Goal: Task Accomplishment & Management: Manage account settings

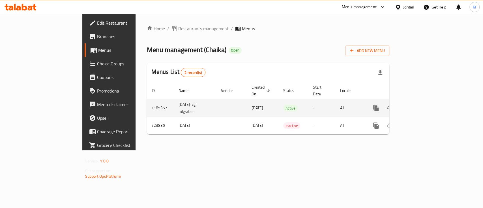
click at [424, 104] on link "enhanced table" at bounding box center [417, 108] width 14 height 14
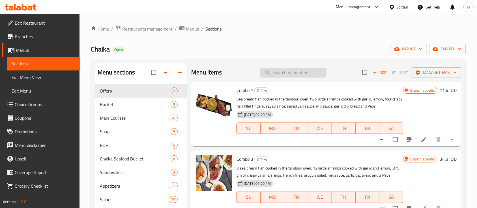
click at [299, 74] on input "search" at bounding box center [293, 73] width 67 height 10
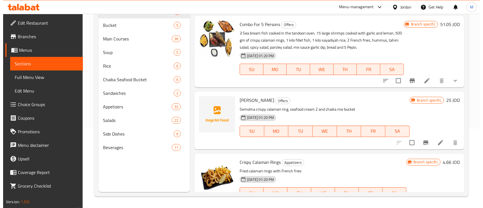
scroll to position [151, 0]
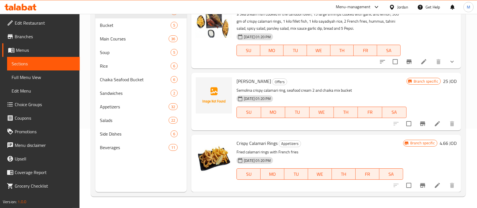
type input "crispy calam"
click at [420, 185] on icon "Branch-specific-item" at bounding box center [422, 185] width 5 height 5
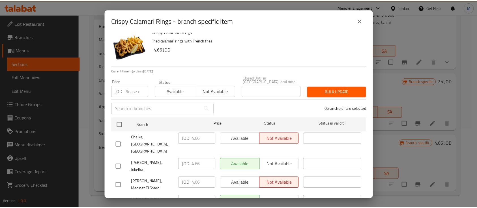
scroll to position [11, 0]
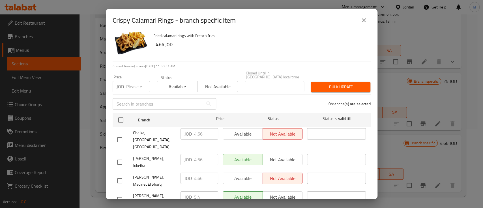
click at [119, 194] on input "checkbox" at bounding box center [120, 200] width 12 height 12
checkbox input "true"
click at [201, 191] on input "5.4" at bounding box center [206, 196] width 24 height 11
type input "5.83"
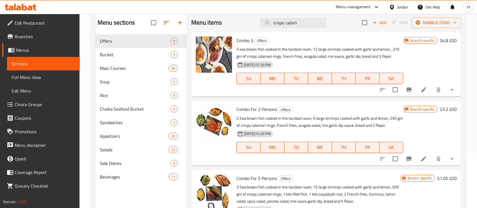
scroll to position [0, 0]
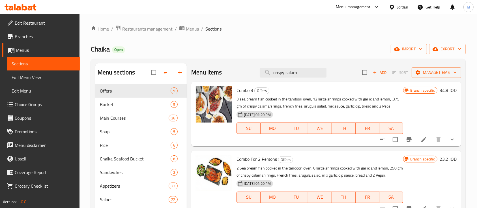
click at [355, 9] on div "Menu-management" at bounding box center [353, 7] width 35 height 7
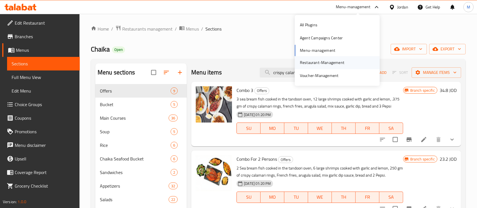
click at [323, 63] on div "Restaurant-Management" at bounding box center [322, 62] width 44 height 6
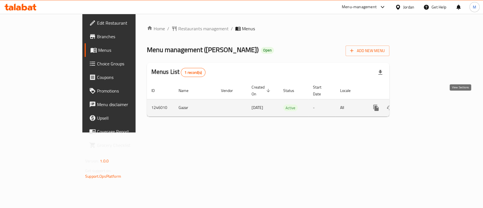
click at [424, 101] on link "enhanced table" at bounding box center [417, 108] width 14 height 14
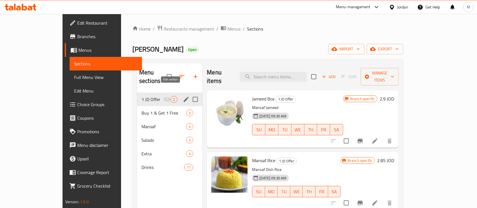
click at [183, 96] on icon "edit" at bounding box center [186, 99] width 7 height 7
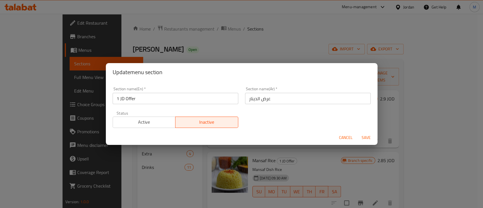
click at [146, 118] on span "Active" at bounding box center [144, 122] width 58 height 8
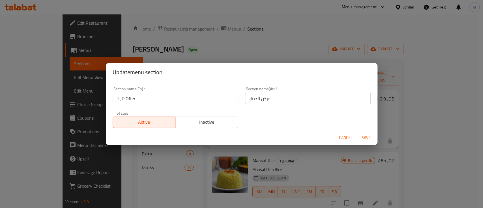
click at [368, 136] on span "Save" at bounding box center [367, 137] width 14 height 7
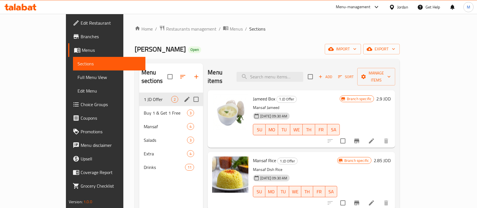
click at [341, 8] on div "Menu-management" at bounding box center [353, 7] width 35 height 7
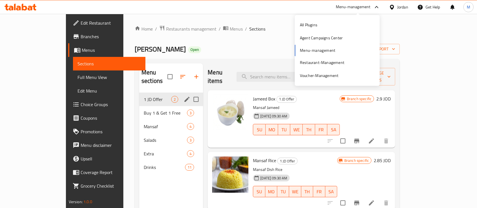
click at [349, 55] on div "All Plugins Agent Campaigns Center Menu-management Restaurant-Management Vouche…" at bounding box center [337, 50] width 85 height 64
click at [337, 65] on div "Restaurant-Management" at bounding box center [322, 62] width 44 height 6
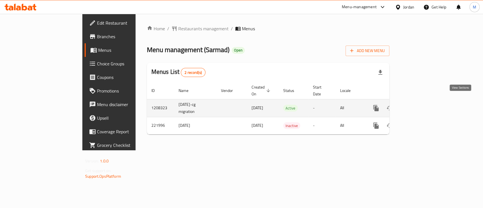
click at [420, 105] on icon "enhanced table" at bounding box center [417, 108] width 7 height 7
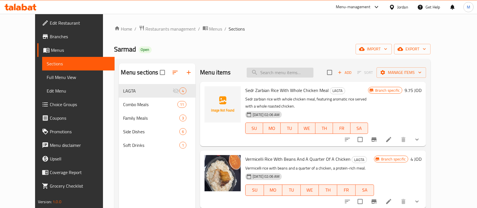
click at [280, 71] on input "search" at bounding box center [280, 73] width 67 height 10
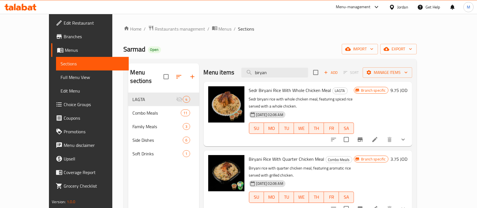
type input "biryan"
click at [383, 134] on li at bounding box center [375, 139] width 16 height 10
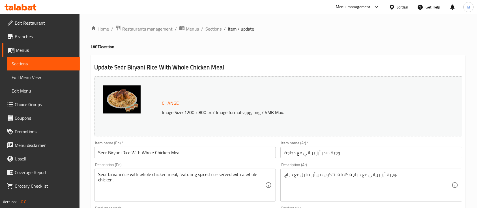
click at [189, 155] on input "Sedr Biryani Rice With Whole Chicken Meal" at bounding box center [185, 152] width 182 height 11
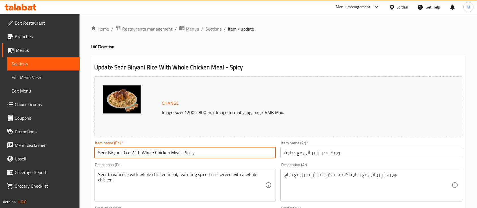
type input "Sedr Biryani Rice With Whole Chicken Meal - Spicy"
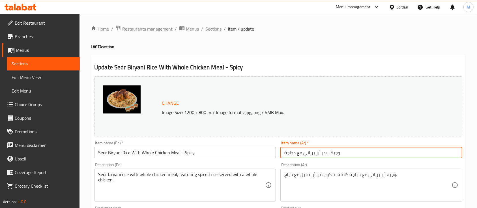
click at [285, 151] on input "وجبة سدر أرز برياني مع دجاجة" at bounding box center [372, 152] width 182 height 11
click at [285, 153] on input "- وجبة سدر أرز برياني مع دجاجة" at bounding box center [372, 152] width 182 height 11
click at [363, 153] on input "- وجبة سدر أرز برياني مع دجاجة" at bounding box center [372, 152] width 182 height 11
click at [284, 152] on input "- وجبة سدر أرز برياني مع دجاجة" at bounding box center [372, 152] width 182 height 11
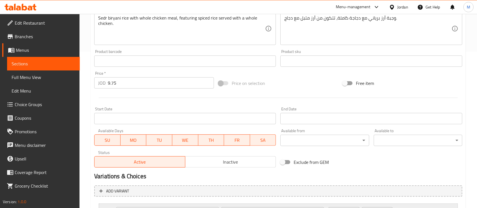
scroll to position [209, 0]
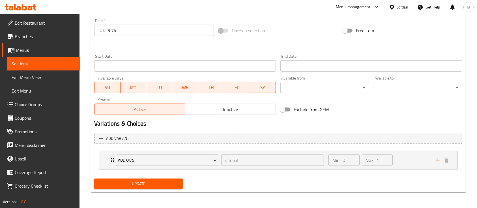
type input "حار - وجبة سدر أرز برياني مع دجاجة"
click at [162, 186] on span "Update" at bounding box center [139, 183] width 80 height 7
click at [157, 185] on span "Update" at bounding box center [139, 183] width 80 height 7
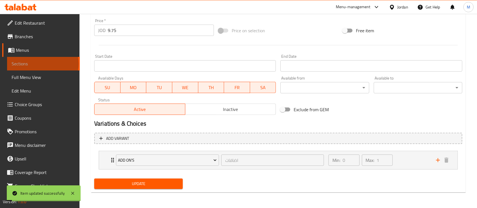
click at [42, 64] on span "Sections" at bounding box center [44, 63] width 64 height 7
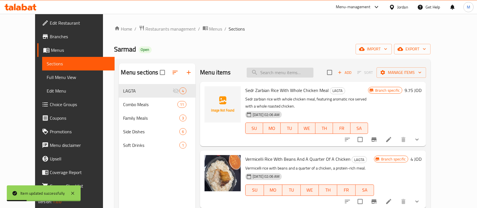
click at [290, 72] on input "search" at bounding box center [280, 73] width 67 height 10
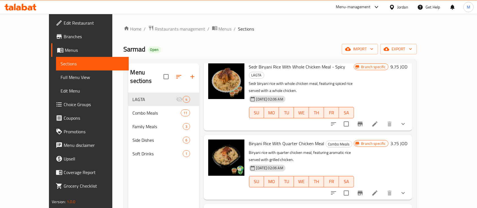
scroll to position [38, 0]
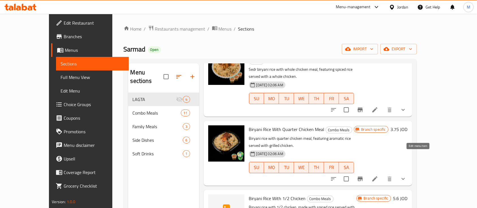
type input "birya"
click at [379, 176] on icon at bounding box center [375, 179] width 7 height 7
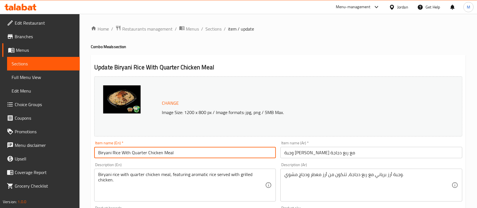
click at [199, 152] on input "Biryani Rice With Quarter Chicken Meal" at bounding box center [185, 152] width 182 height 11
type input "Biryani Rice With Quarter Chicken Meal - Spicy"
click at [341, 153] on input "وجبة [PERSON_NAME] مع ربع دجاجة" at bounding box center [372, 152] width 182 height 11
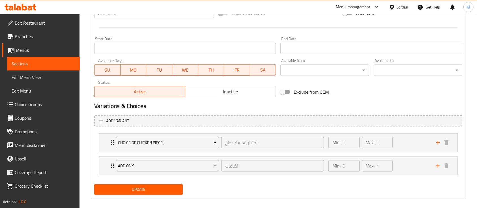
scroll to position [232, 0]
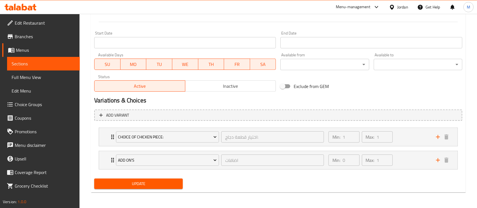
type input "وجبة [PERSON_NAME] مع ربع دجاجة - حار"
click at [133, 187] on span "Update" at bounding box center [139, 183] width 80 height 7
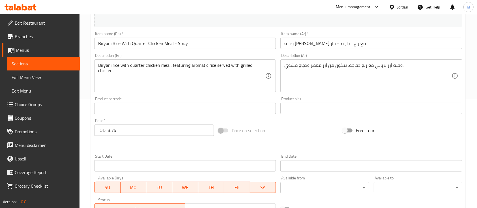
scroll to position [227, 0]
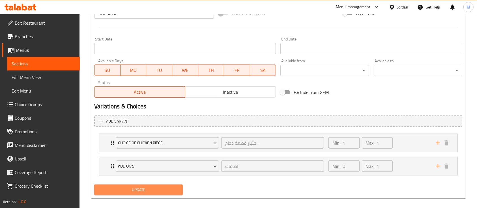
click at [153, 191] on span "Update" at bounding box center [139, 189] width 80 height 7
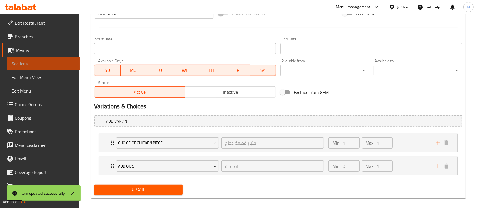
drag, startPoint x: 58, startPoint y: 63, endPoint x: 65, endPoint y: 66, distance: 7.5
click at [58, 63] on span "Sections" at bounding box center [44, 63] width 64 height 7
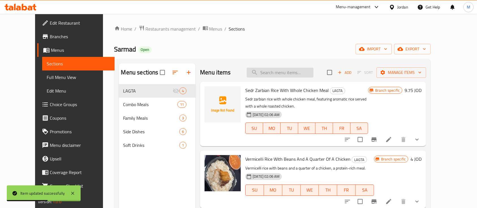
click at [283, 71] on input "search" at bounding box center [280, 73] width 67 height 10
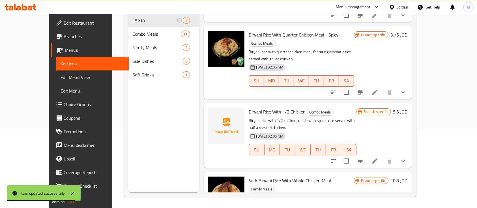
scroll to position [79, 0]
type input "biryan"
click at [379, 157] on icon at bounding box center [375, 160] width 7 height 7
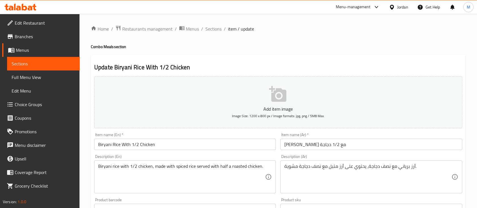
click at [184, 146] on input "Biryani Rice With 1/2 Chicken" at bounding box center [185, 144] width 182 height 11
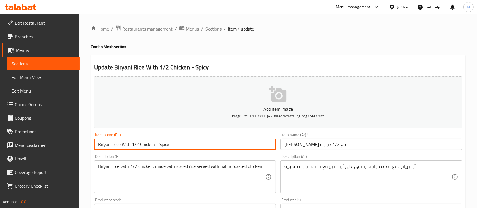
type input "Biryani Rice With 1/2 Chicken - Spicy"
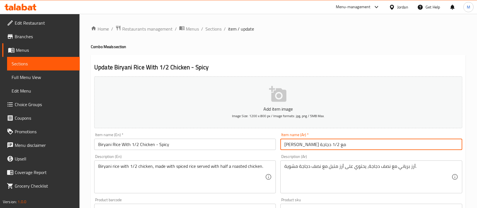
click at [387, 145] on input "[PERSON_NAME] مع 1/2 دجاجة" at bounding box center [372, 144] width 182 height 11
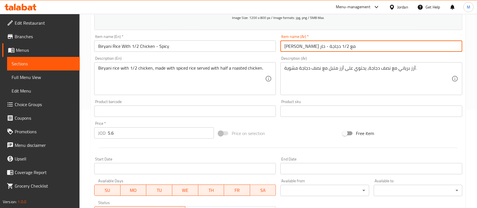
scroll to position [201, 0]
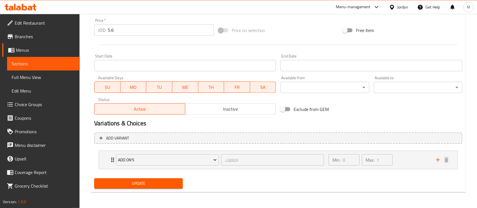
type input "[PERSON_NAME] مع 1/2 دجاجة - حار"
click at [157, 176] on div "Update" at bounding box center [138, 183] width 93 height 15
click at [158, 180] on span "Update" at bounding box center [139, 183] width 80 height 7
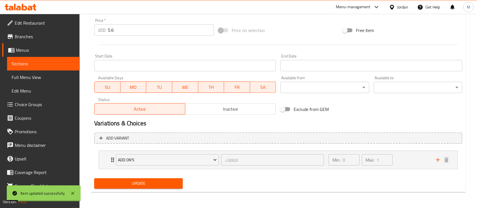
click at [48, 65] on span "Sections" at bounding box center [44, 63] width 64 height 7
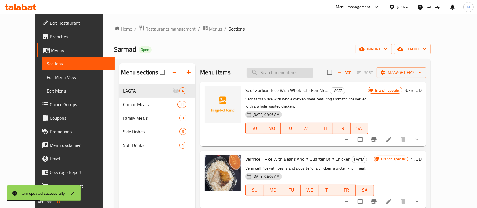
click at [304, 75] on input "search" at bounding box center [280, 73] width 67 height 10
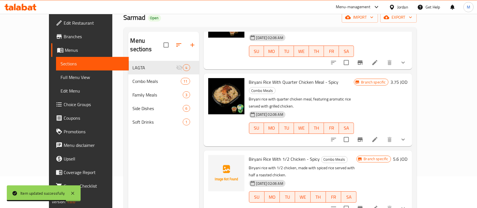
scroll to position [79, 0]
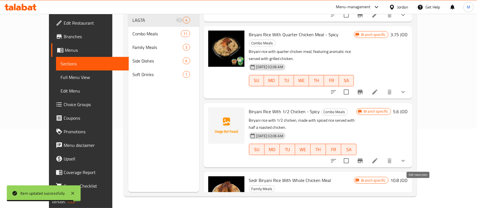
type input "biryan"
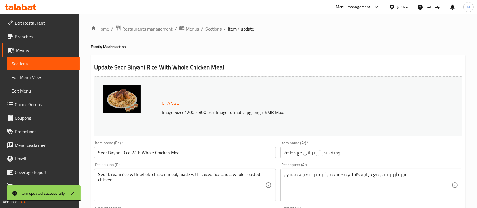
click at [200, 148] on input "Sedr Biryani Rice With Whole Chicken Meal" at bounding box center [185, 152] width 182 height 11
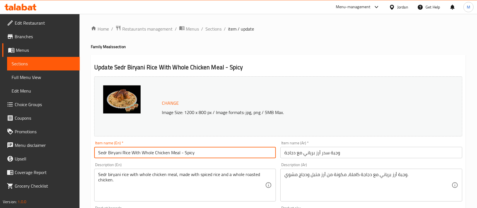
type input "Sedr Biryani Rice With Whole Chicken Meal - Spicy"
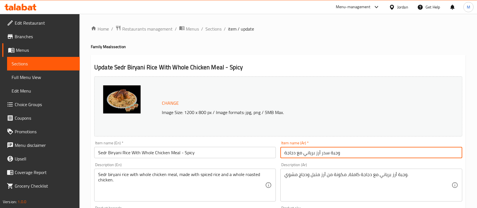
click at [355, 155] on input "وجبة سدر أرز برياني مع دجاجة" at bounding box center [372, 152] width 182 height 11
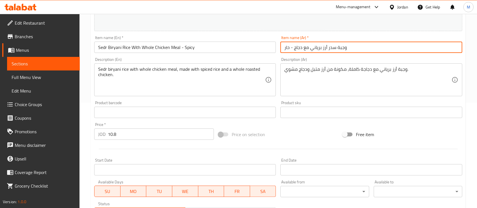
scroll to position [232, 0]
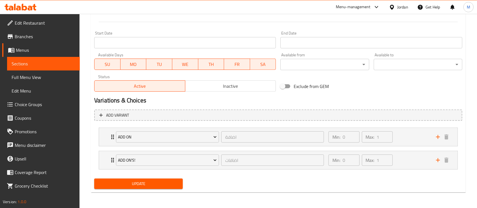
type input "وجبة سدر أرز برياني مع دجاج - حار"
click at [176, 181] on span "Update" at bounding box center [139, 183] width 80 height 7
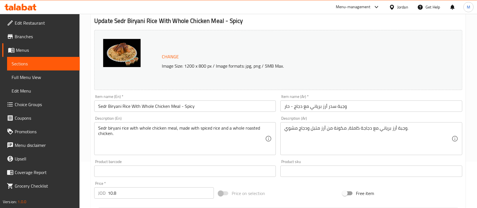
scroll to position [0, 0]
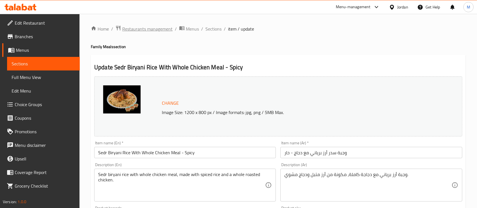
click at [158, 25] on span "Restaurants management" at bounding box center [147, 28] width 50 height 7
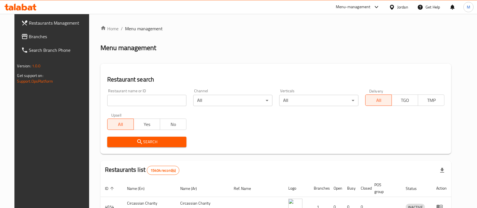
click at [347, 5] on div "Menu-management" at bounding box center [353, 7] width 35 height 7
click at [337, 59] on div "Restaurant-Management" at bounding box center [322, 62] width 44 height 6
